Goal: Navigation & Orientation: Find specific page/section

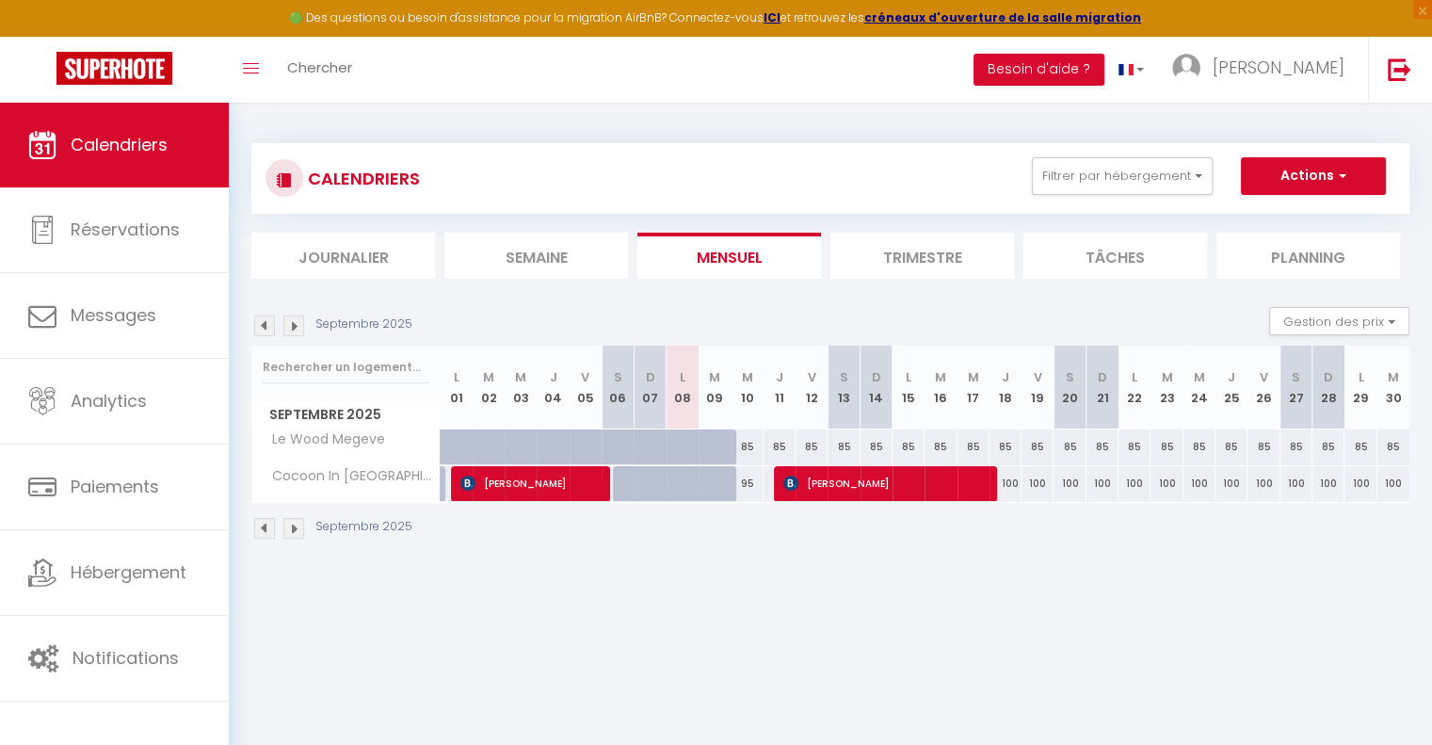
scroll to position [38, 0]
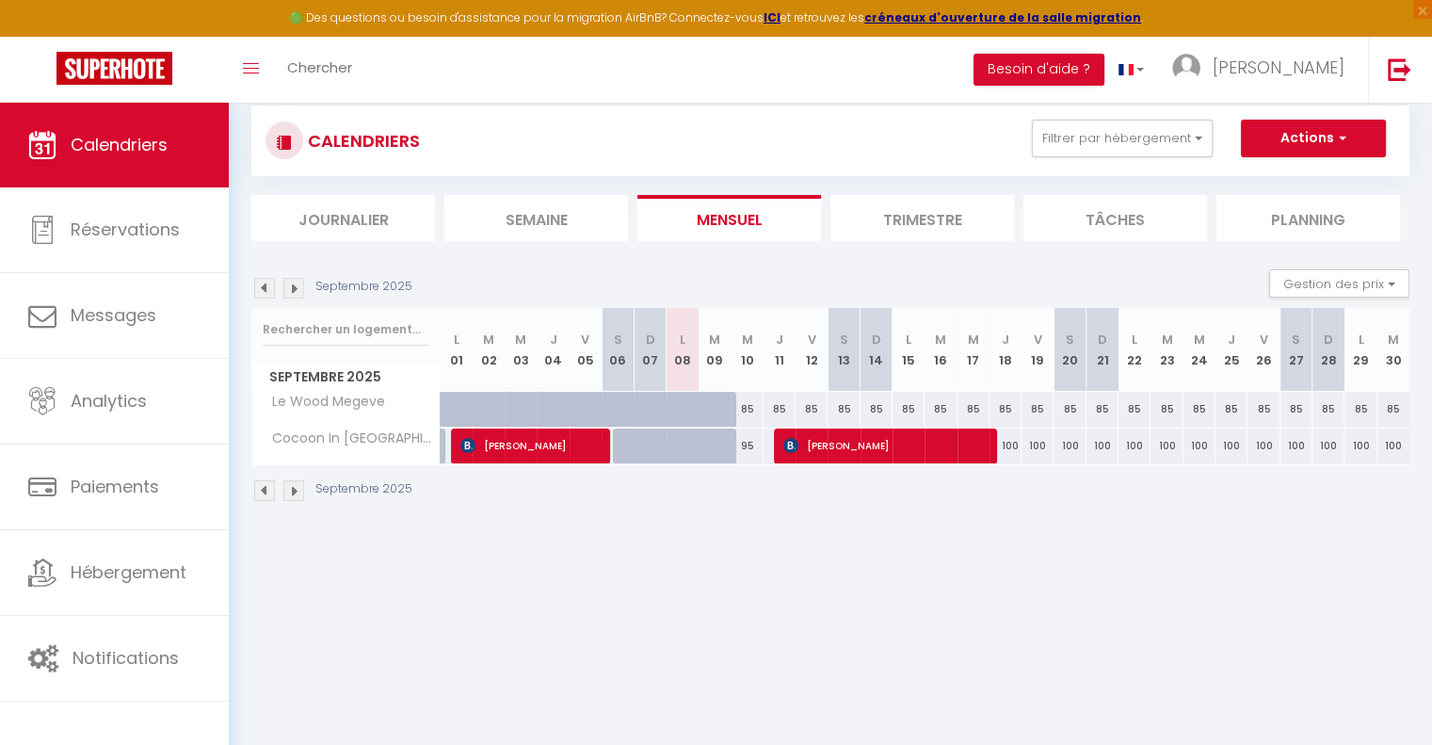
click at [286, 294] on img at bounding box center [293, 288] width 21 height 21
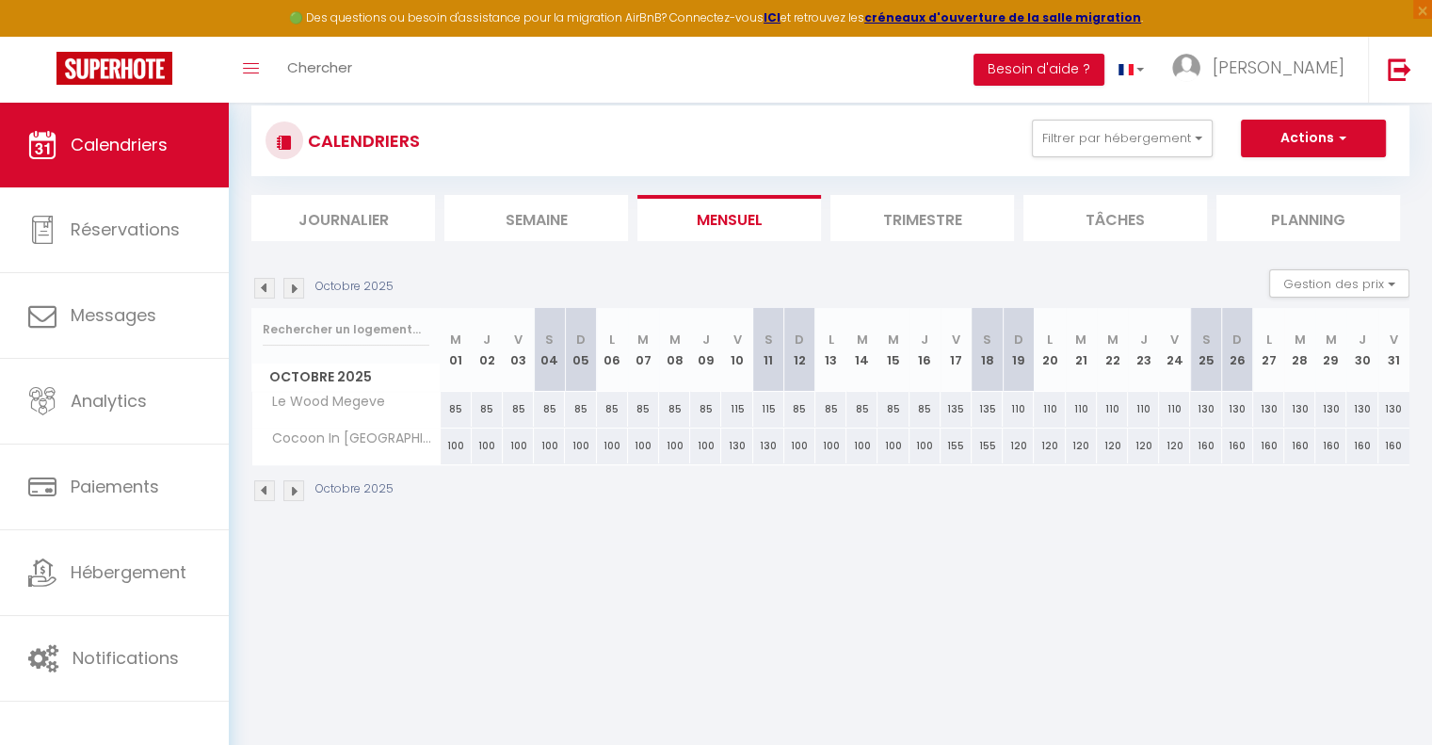
click at [265, 282] on img at bounding box center [264, 288] width 21 height 21
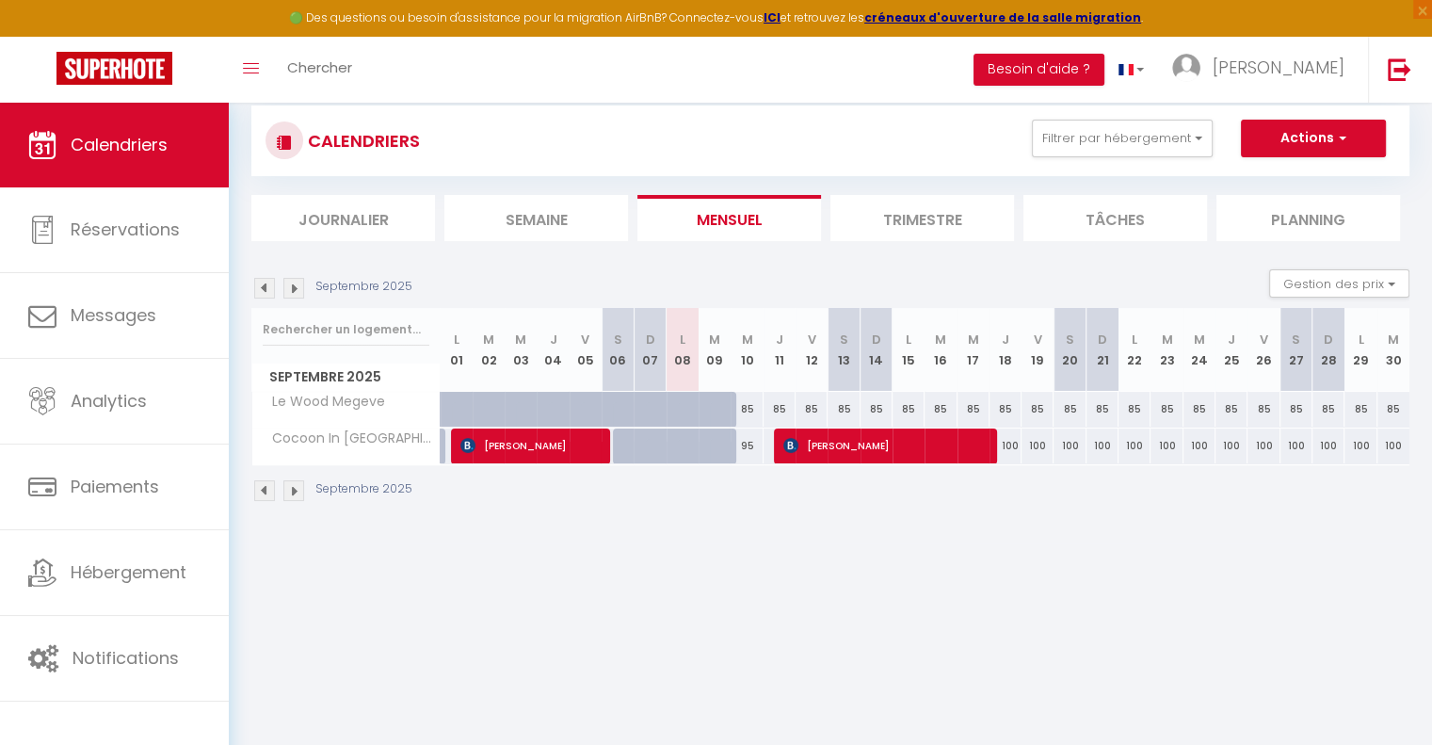
click at [265, 282] on img at bounding box center [264, 288] width 21 height 21
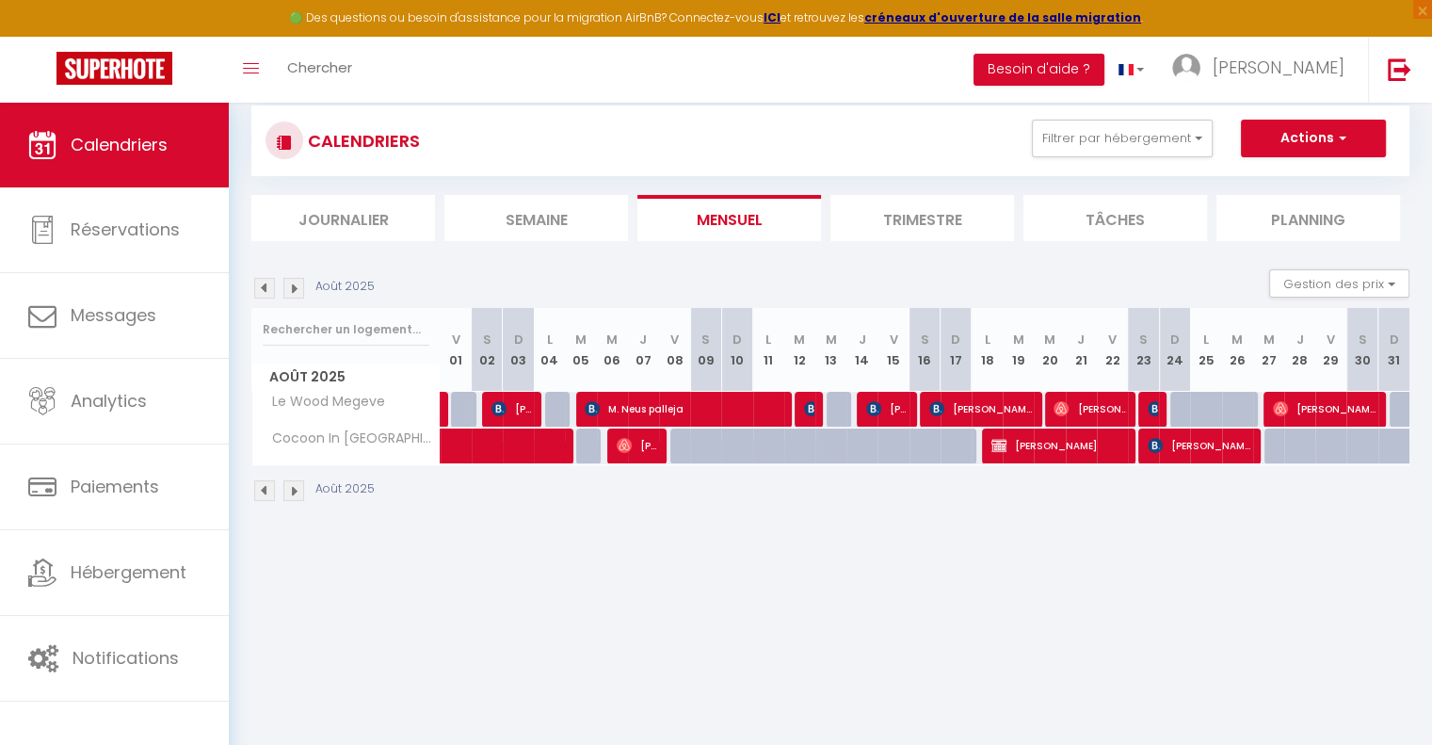
click at [290, 288] on img at bounding box center [293, 288] width 21 height 21
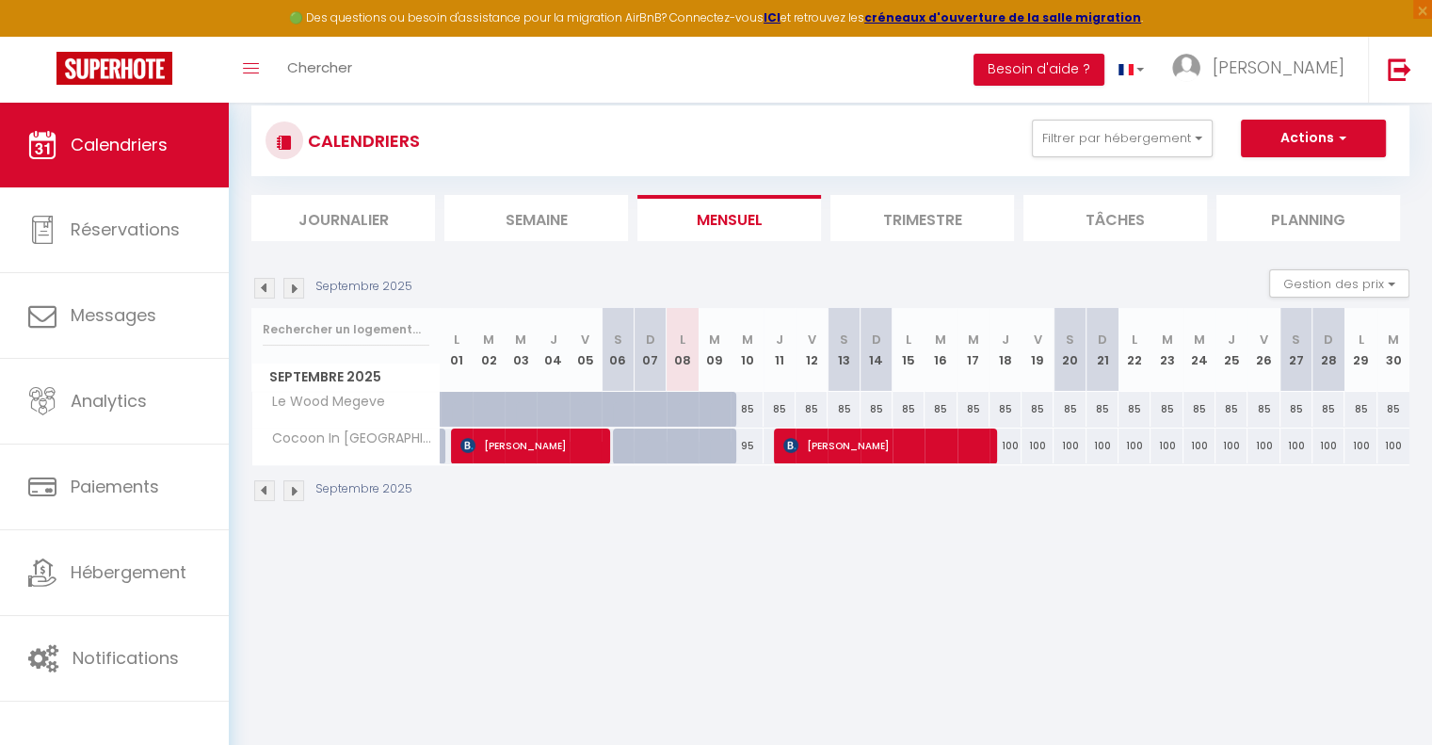
click at [290, 288] on img at bounding box center [293, 288] width 21 height 21
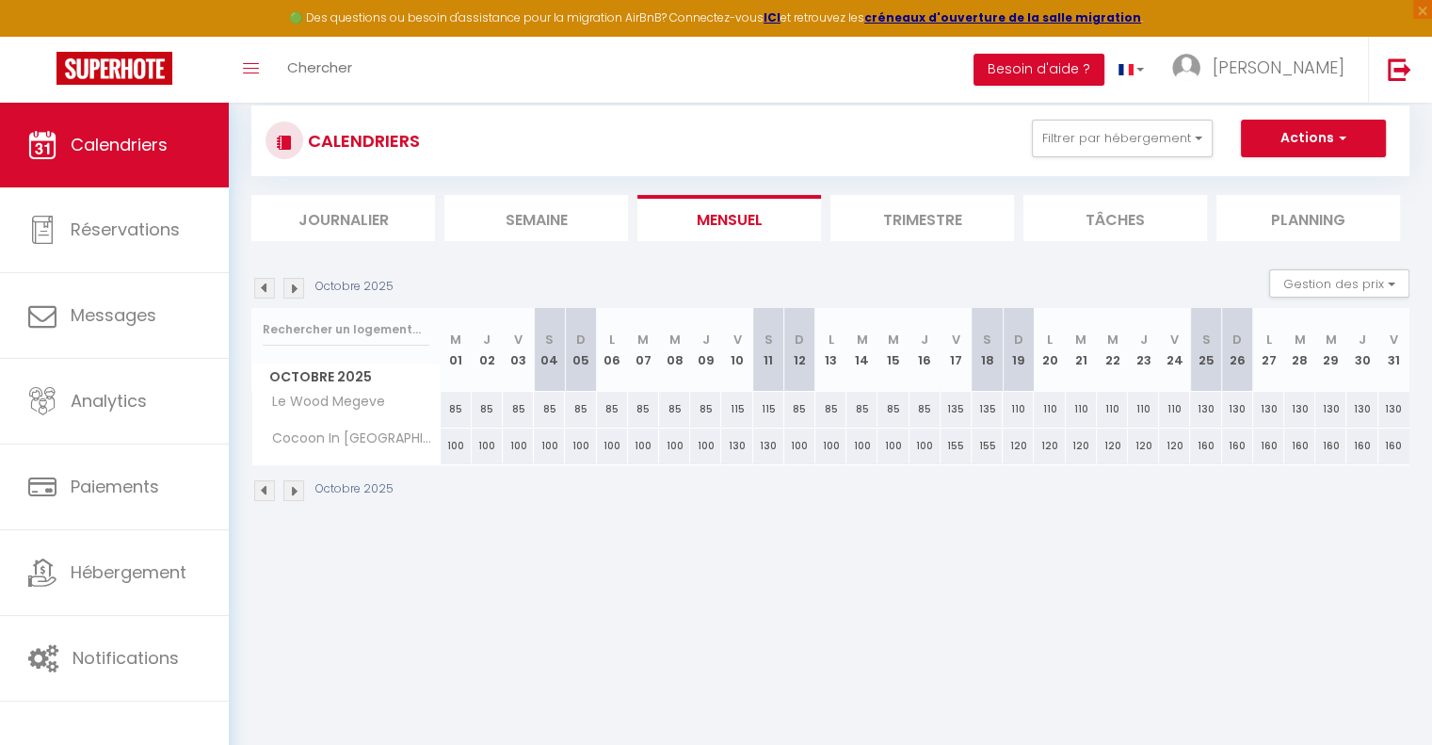
click at [290, 288] on img at bounding box center [293, 288] width 21 height 21
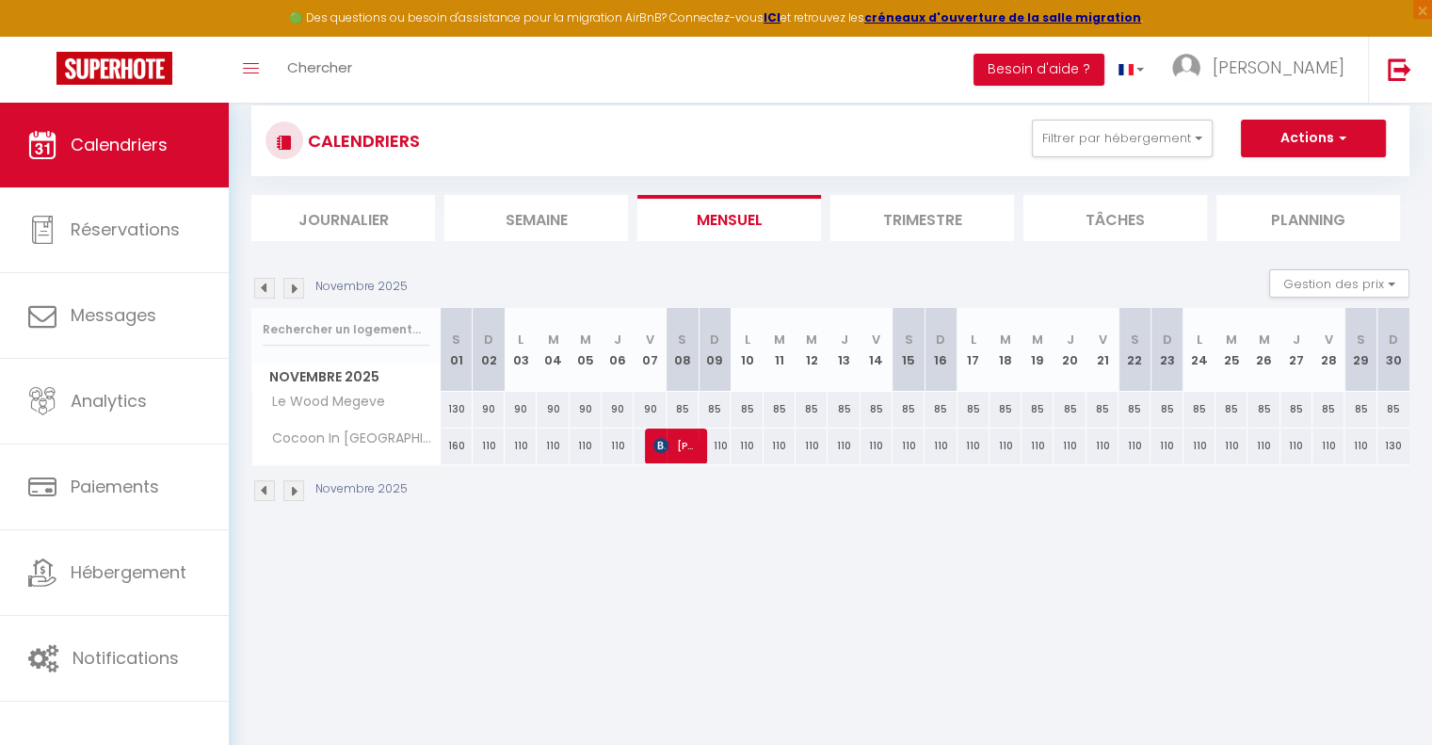
click at [290, 288] on img at bounding box center [293, 288] width 21 height 21
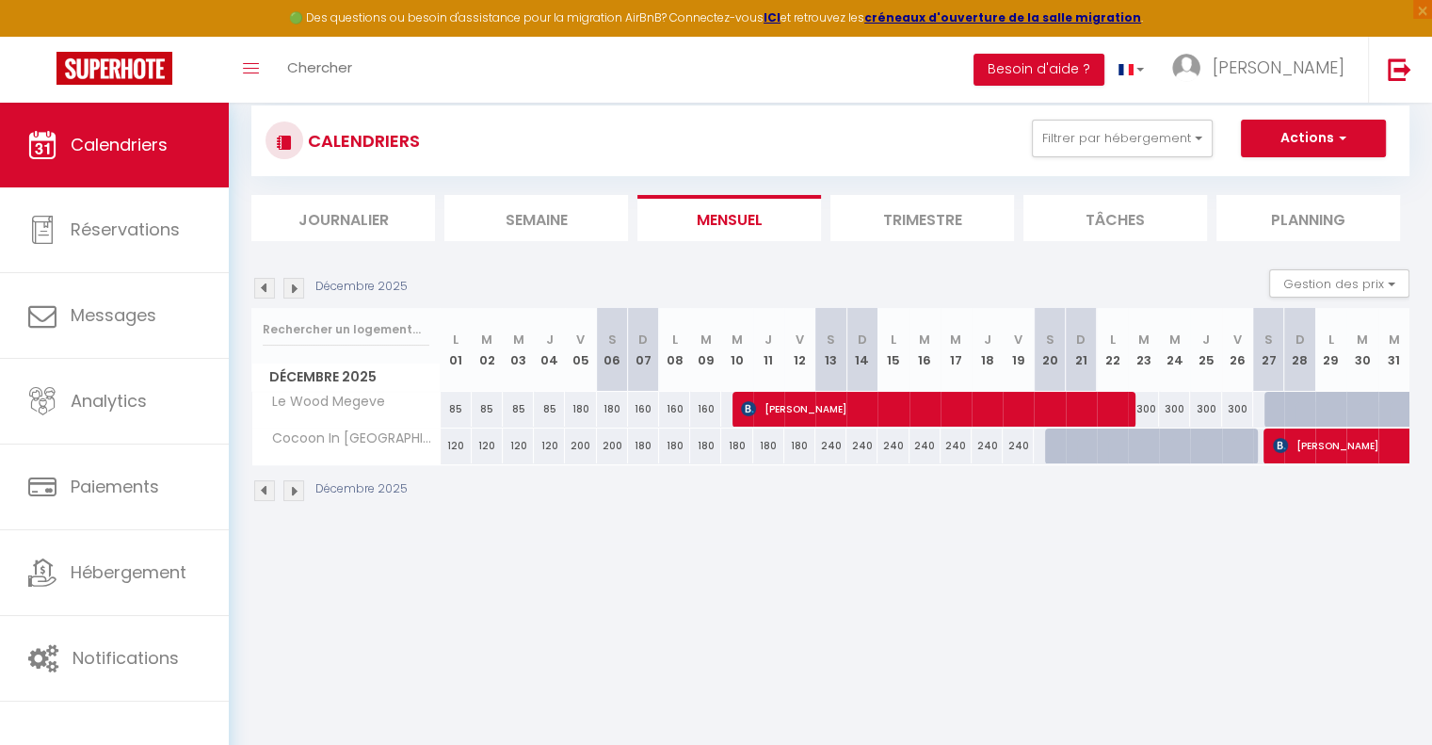
click at [290, 288] on img at bounding box center [293, 288] width 21 height 21
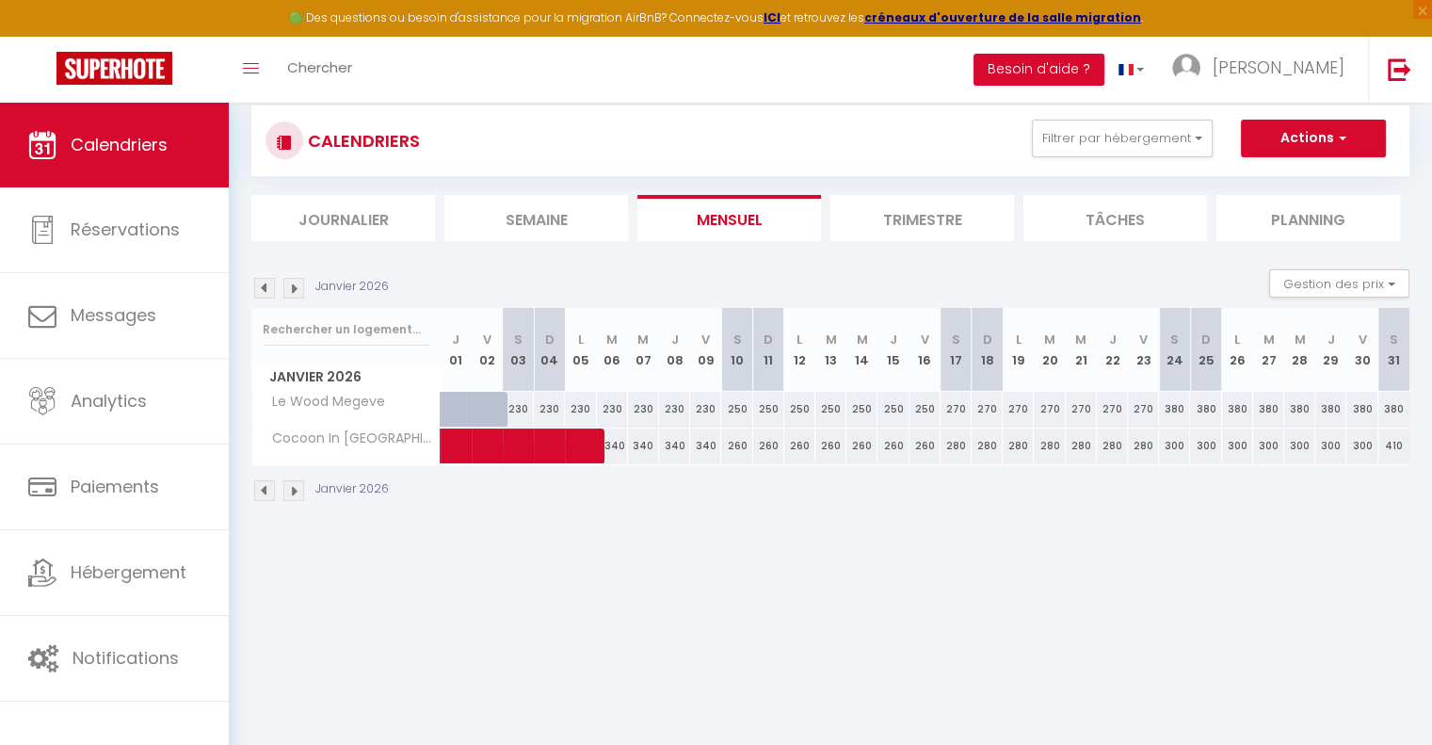
click at [290, 288] on img at bounding box center [293, 288] width 21 height 21
